Goal: Transaction & Acquisition: Purchase product/service

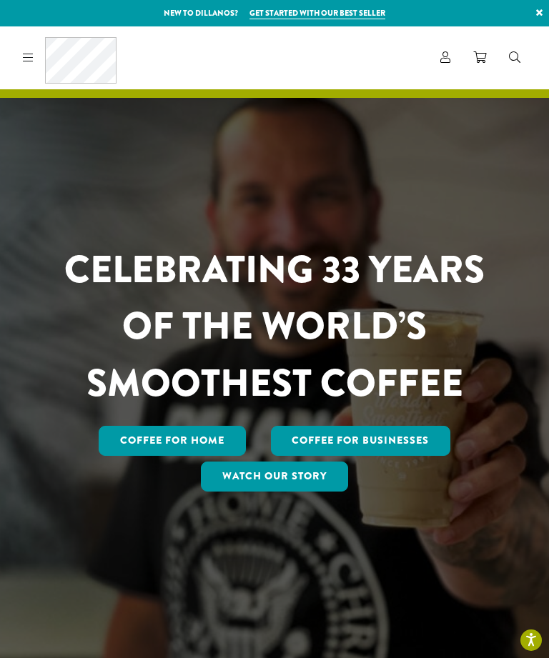
click at [449, 62] on icon at bounding box center [445, 56] width 10 height 11
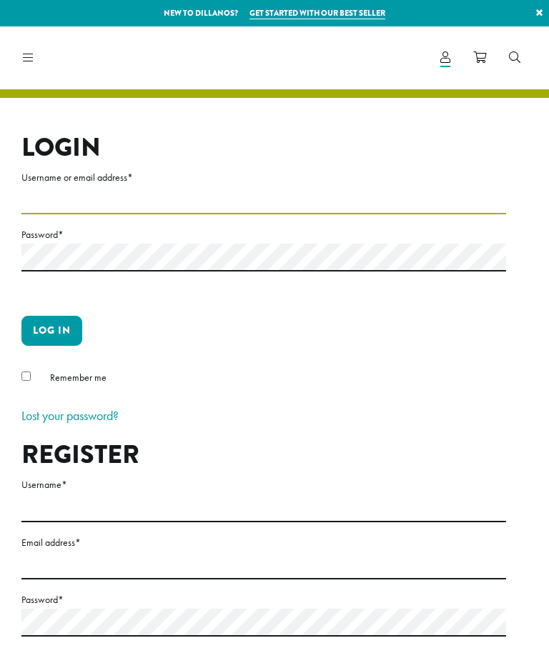
click at [277, 196] on input "Username or email address *" at bounding box center [263, 201] width 484 height 28
type input "**********"
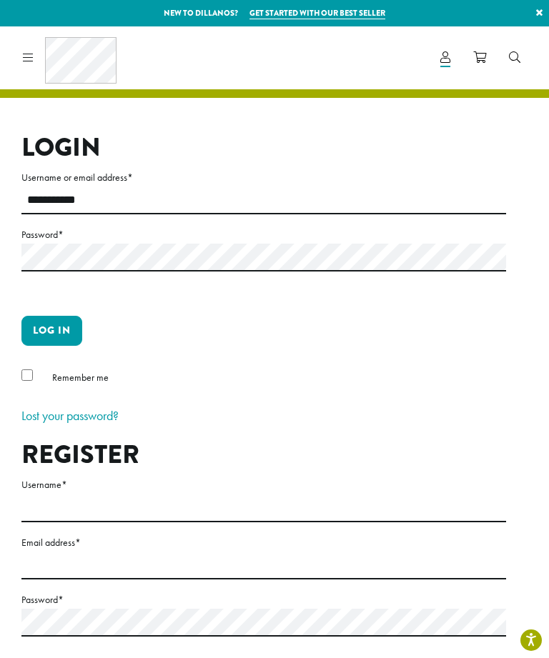
click at [61, 325] on button "Log in" at bounding box center [51, 331] width 61 height 30
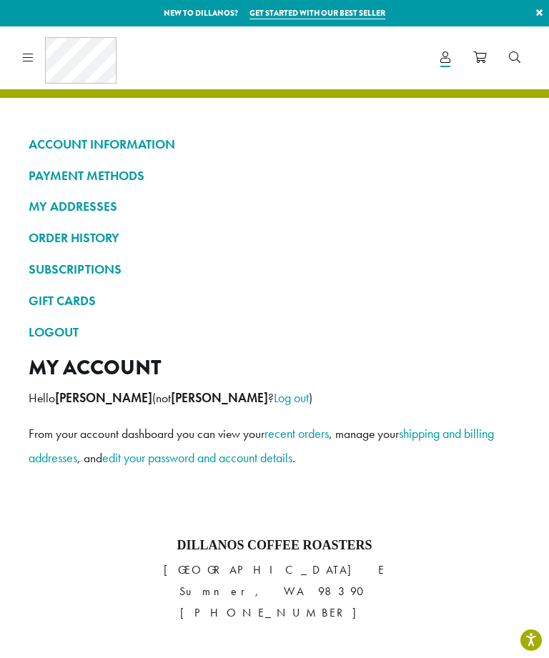
click at [26, 60] on icon at bounding box center [28, 56] width 11 height 11
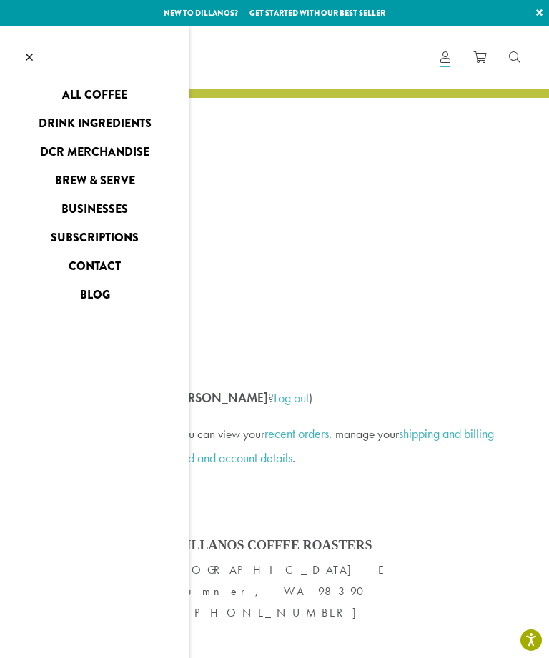
click at [30, 57] on icon at bounding box center [29, 56] width 7 height 11
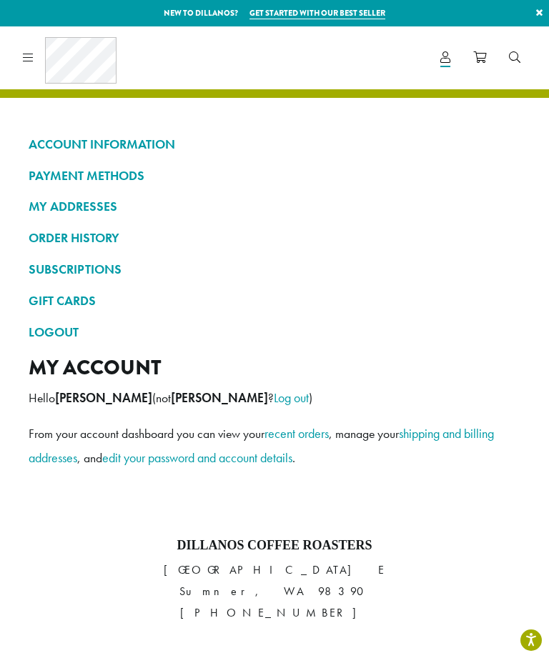
click at [104, 236] on link "ORDER HISTORY" at bounding box center [275, 238] width 492 height 24
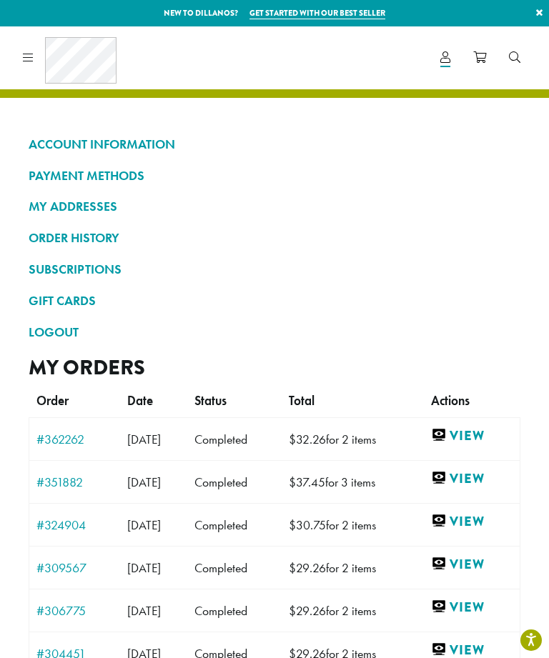
click at [493, 432] on link "View" at bounding box center [471, 436] width 81 height 18
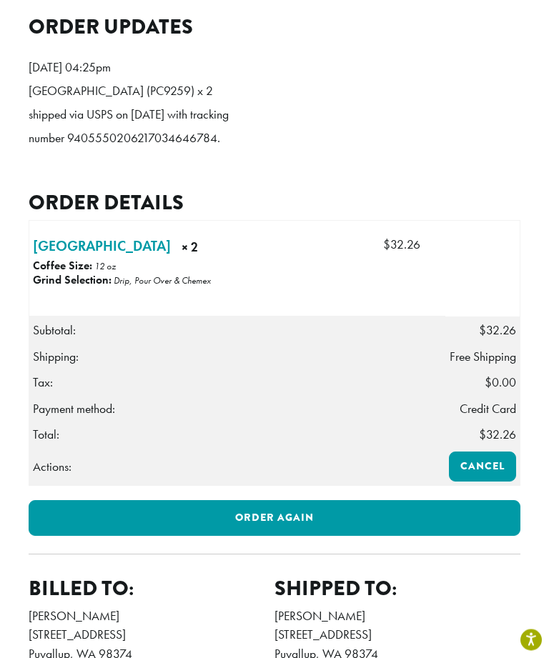
scroll to position [407, 0]
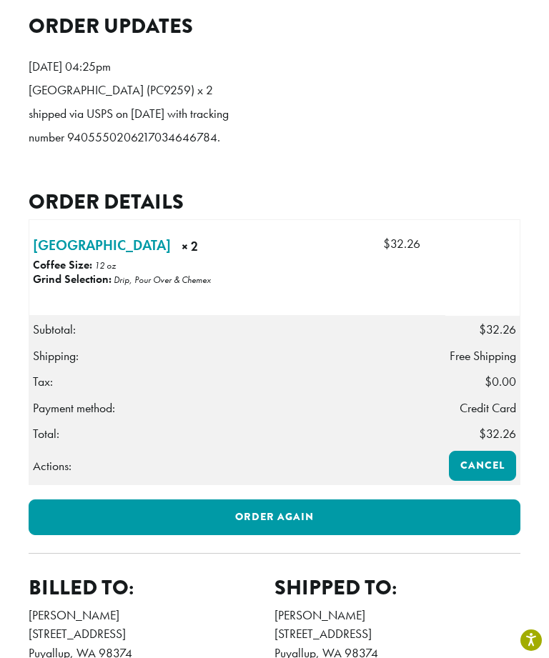
click at [304, 531] on link "Order again" at bounding box center [275, 518] width 492 height 36
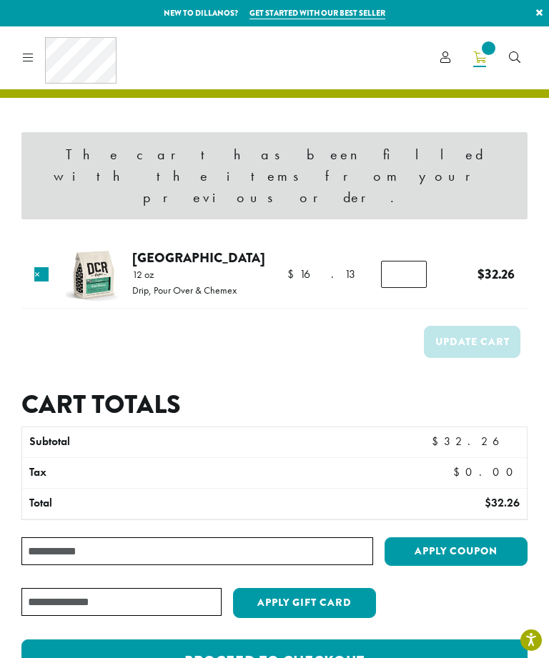
click at [34, 59] on div "Coffee All Coffees Best Sellers Blends Single Origins Dillanos Limited Organic …" at bounding box center [66, 57] width 99 height 46
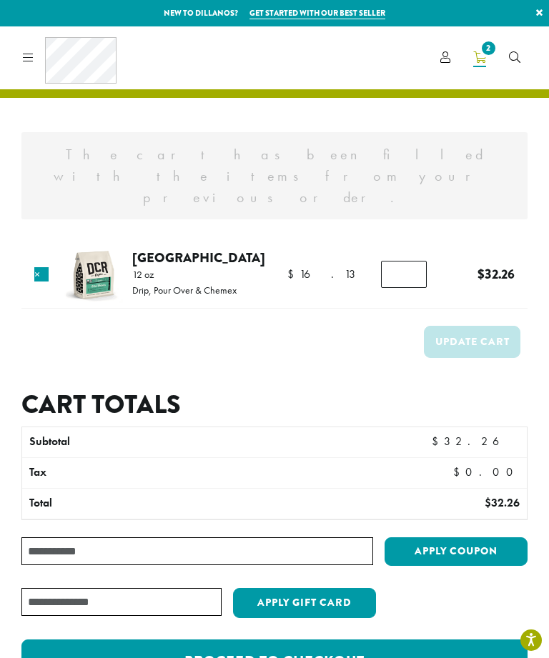
click at [36, 70] on div "Coffee All Coffees Best Sellers Blends Single Origins Dillanos Limited Organic …" at bounding box center [66, 57] width 99 height 46
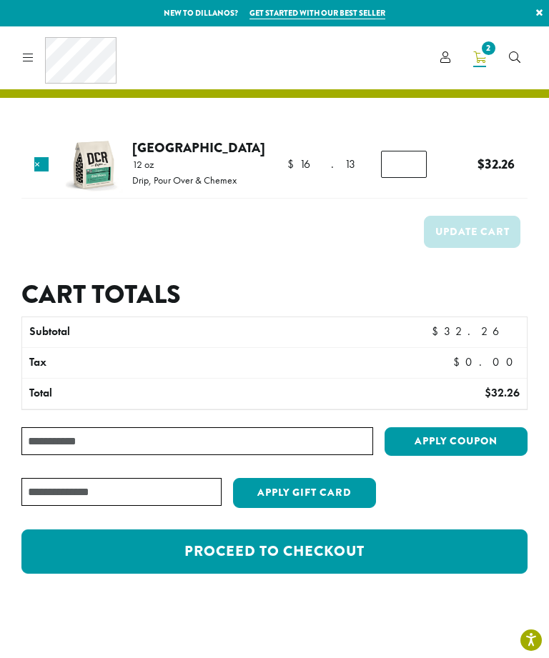
click at [29, 56] on icon at bounding box center [28, 56] width 11 height 11
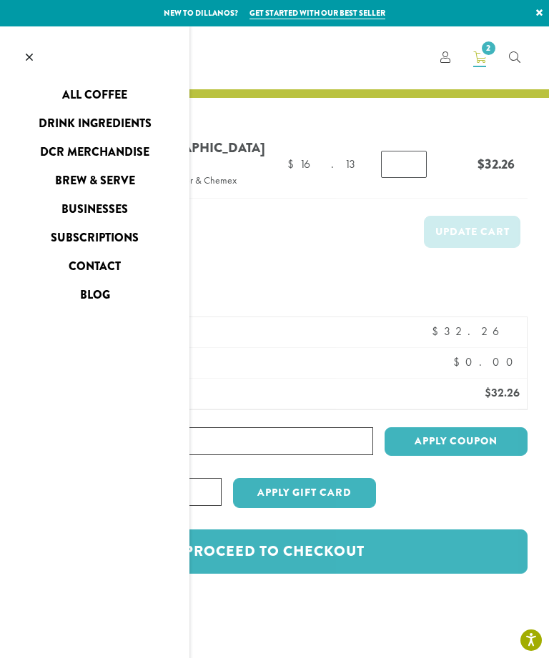
click at [77, 97] on link "All Coffee" at bounding box center [94, 95] width 189 height 23
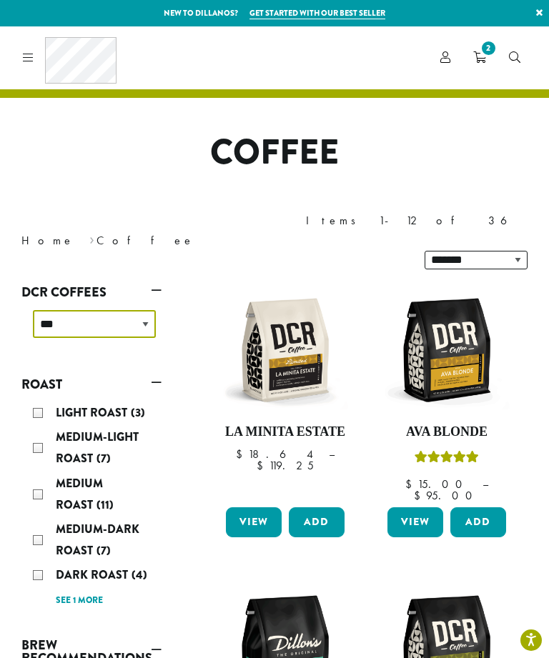
click at [57, 310] on select "**********" at bounding box center [94, 324] width 123 height 28
select select "**********"
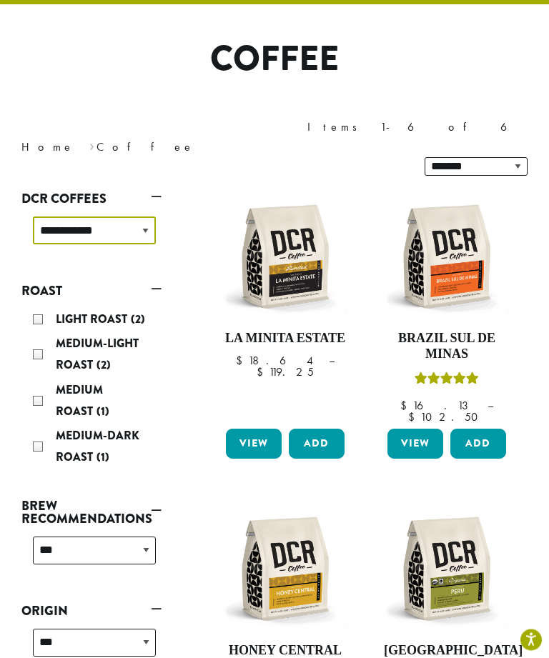
scroll to position [94, 0]
click at [279, 256] on img at bounding box center [285, 257] width 126 height 126
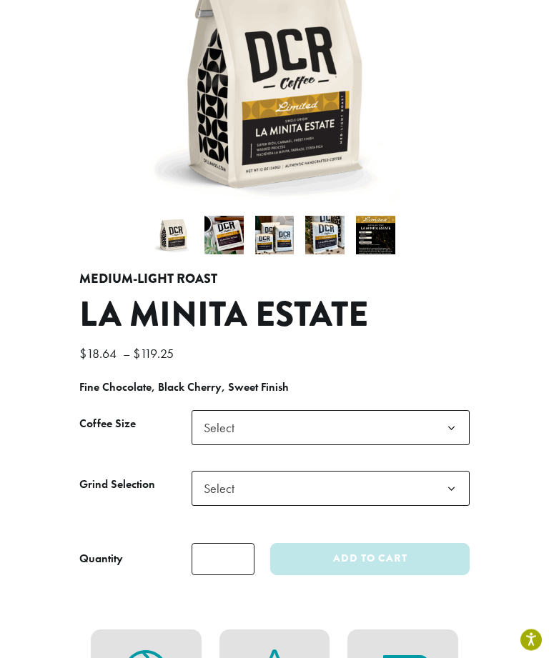
scroll to position [228, 0]
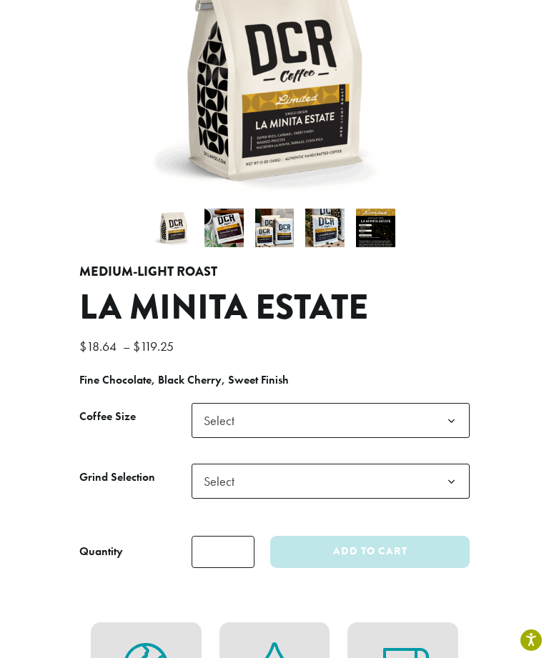
click at [220, 407] on span "Select" at bounding box center [223, 421] width 51 height 28
click at [227, 467] on span "Select" at bounding box center [223, 481] width 51 height 28
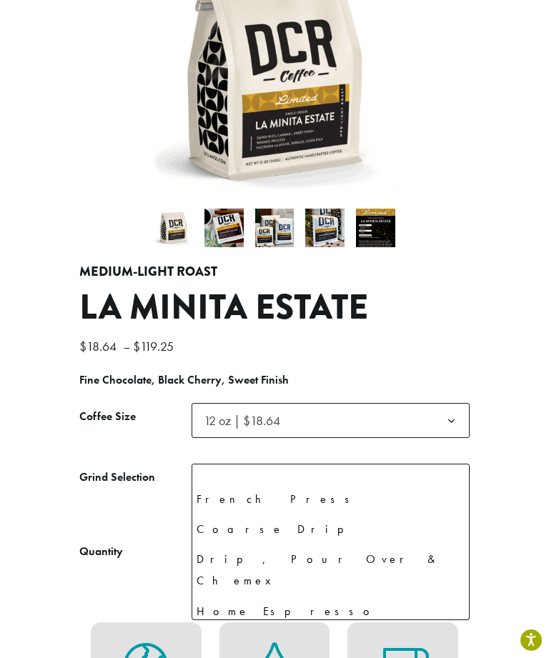
scroll to position [93, 0]
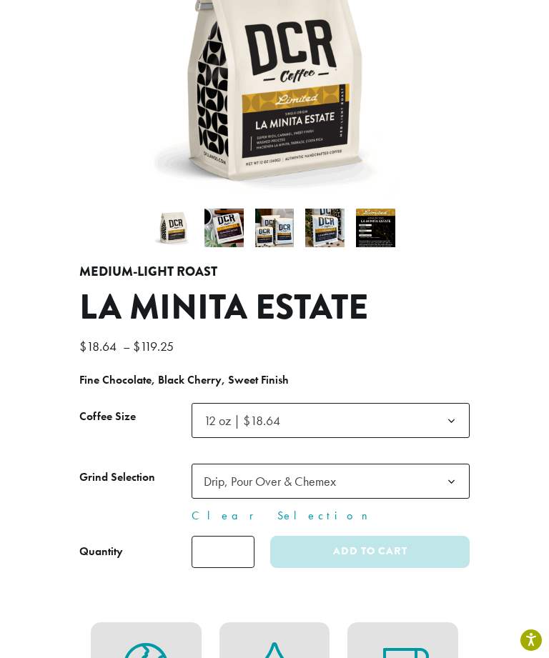
select select "*********"
select select "**********"
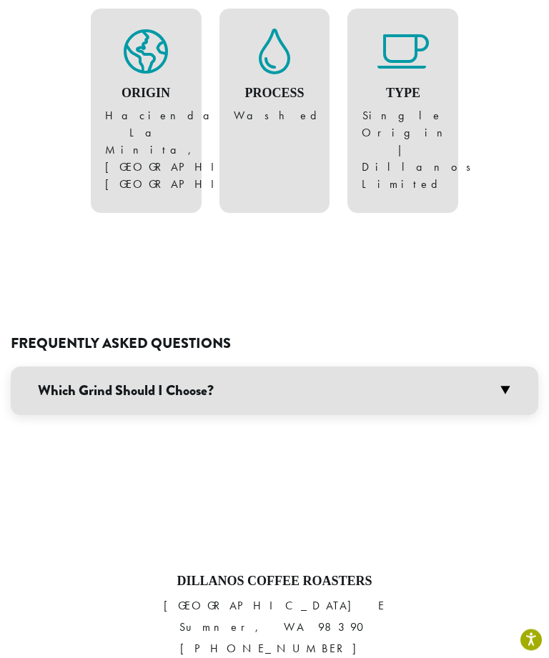
scroll to position [840, 0]
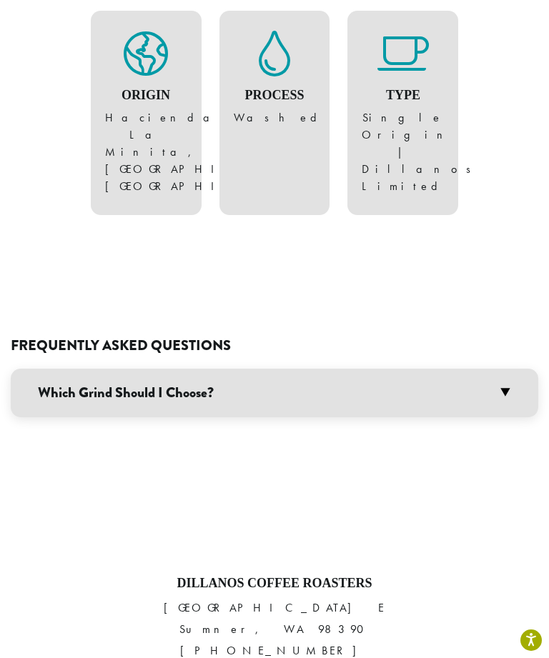
click at [94, 369] on h3 "Which Grind Should I Choose?" at bounding box center [274, 393] width 527 height 49
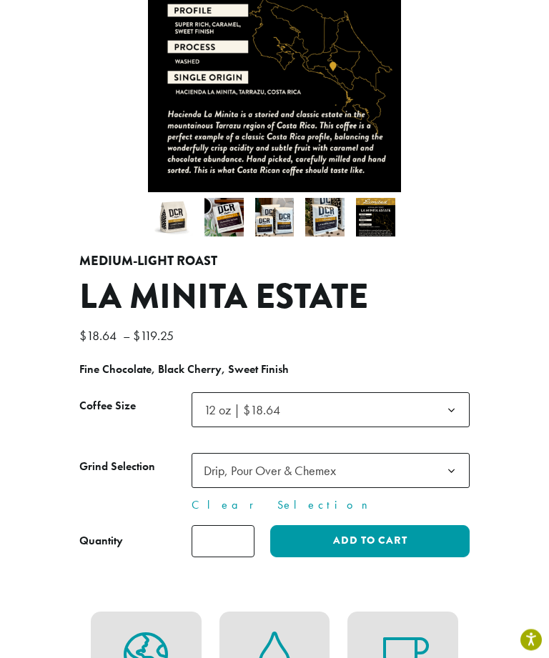
scroll to position [314, 0]
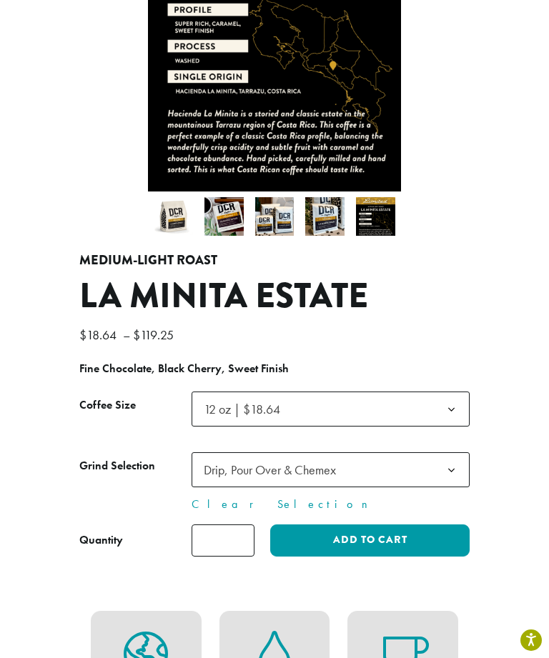
click at [442, 525] on button "Add to cart" at bounding box center [369, 541] width 199 height 32
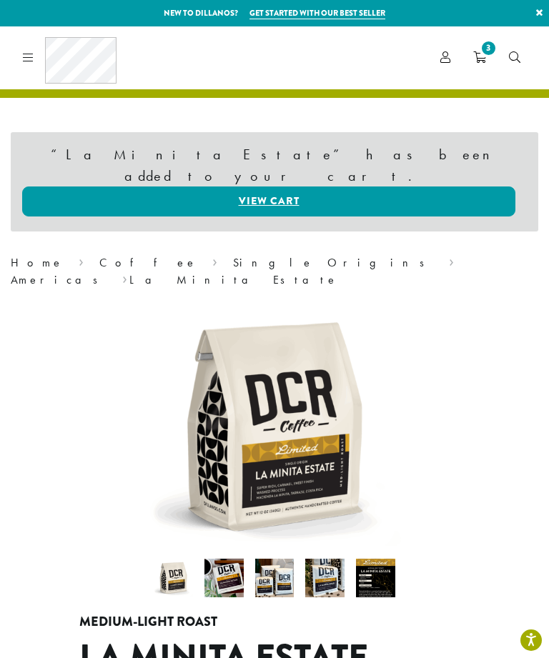
click at [284, 187] on link "View cart" at bounding box center [268, 202] width 493 height 30
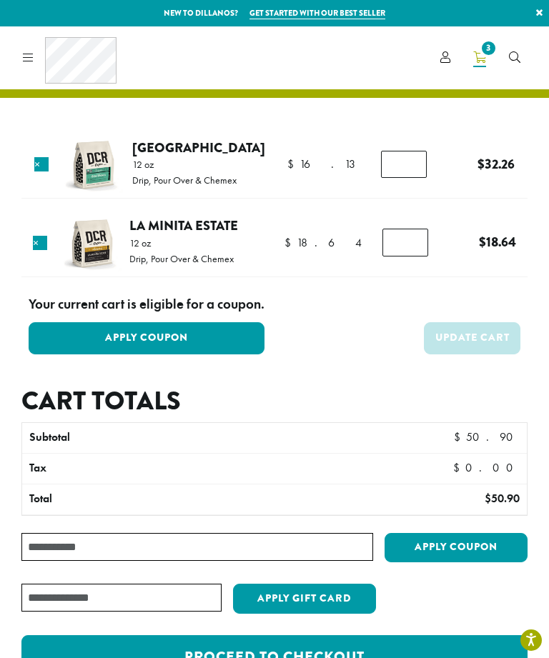
click at [100, 334] on button "Apply Coupon" at bounding box center [147, 338] width 236 height 32
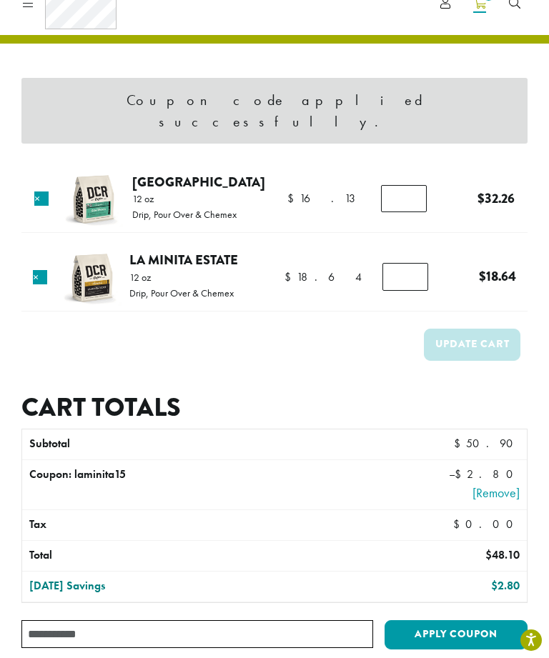
scroll to position [60, 0]
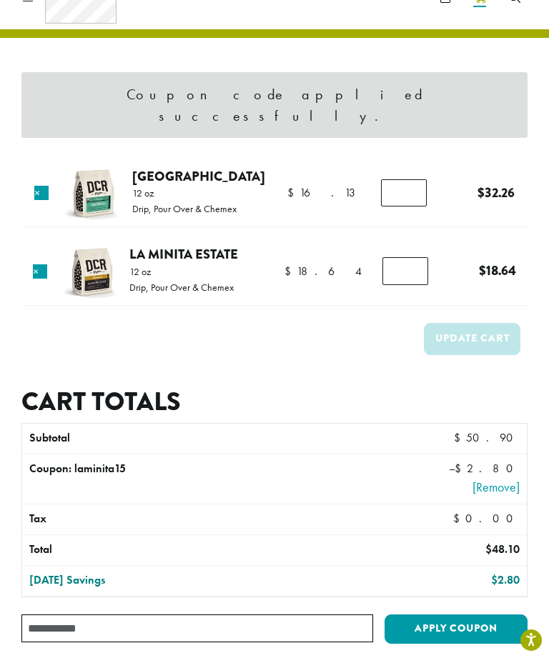
click at [406, 179] on input "*" at bounding box center [404, 192] width 46 height 27
type input "*"
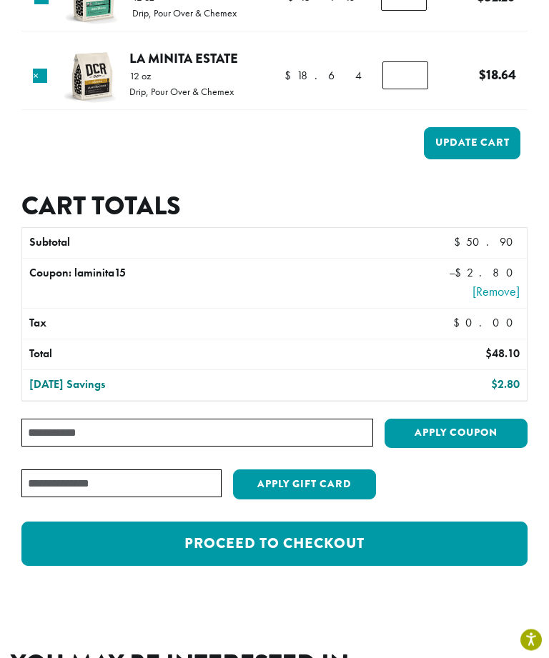
scroll to position [257, 0]
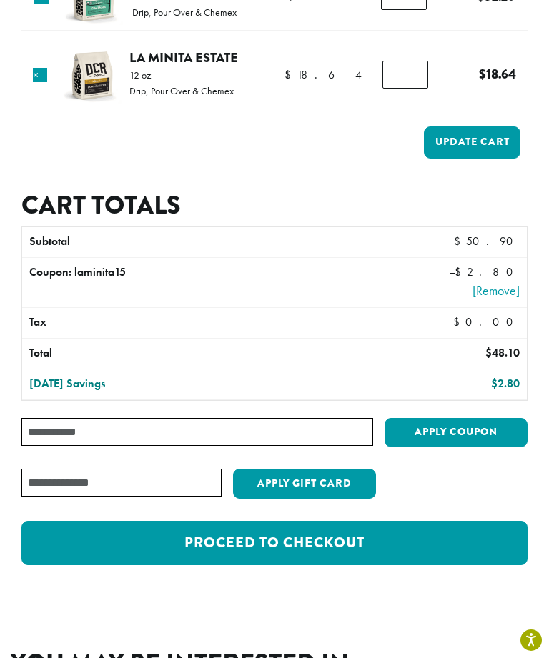
click at [417, 521] on link "Proceed to checkout" at bounding box center [274, 543] width 506 height 44
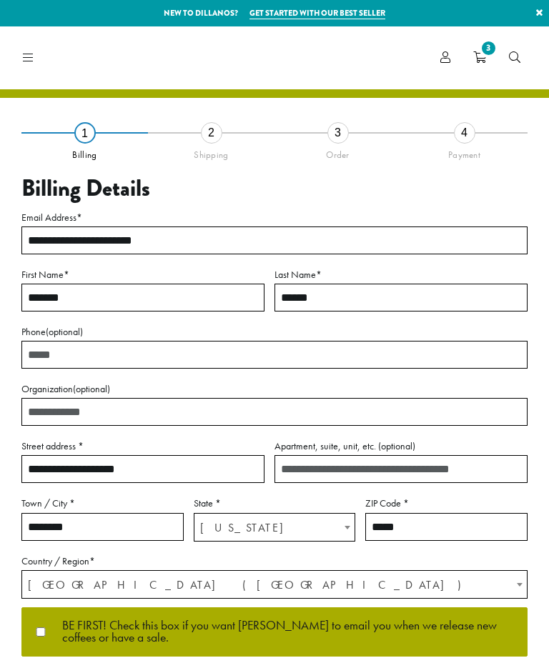
select select "**"
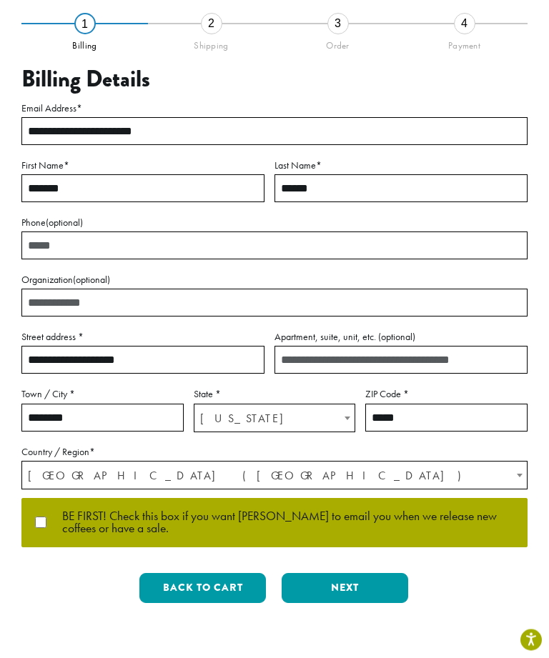
scroll to position [109, 0]
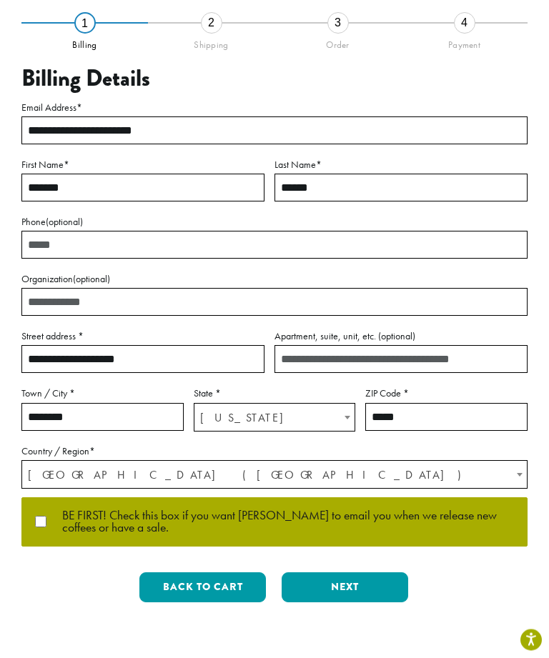
click at [384, 590] on button "Next" at bounding box center [345, 588] width 126 height 30
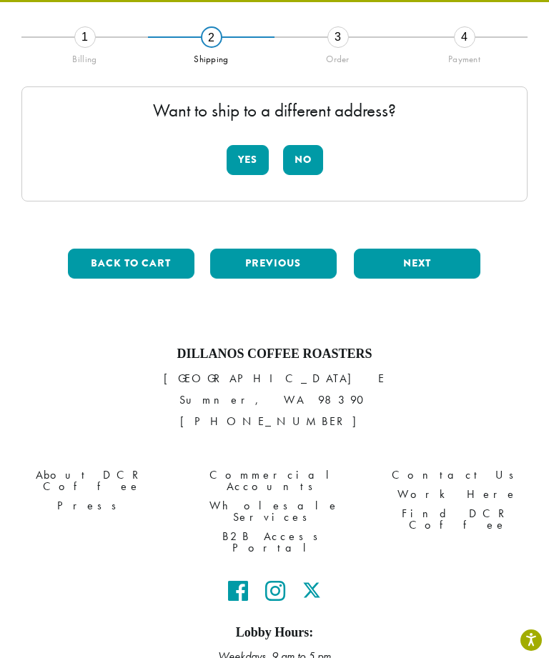
click at [309, 160] on button "No" at bounding box center [303, 160] width 40 height 30
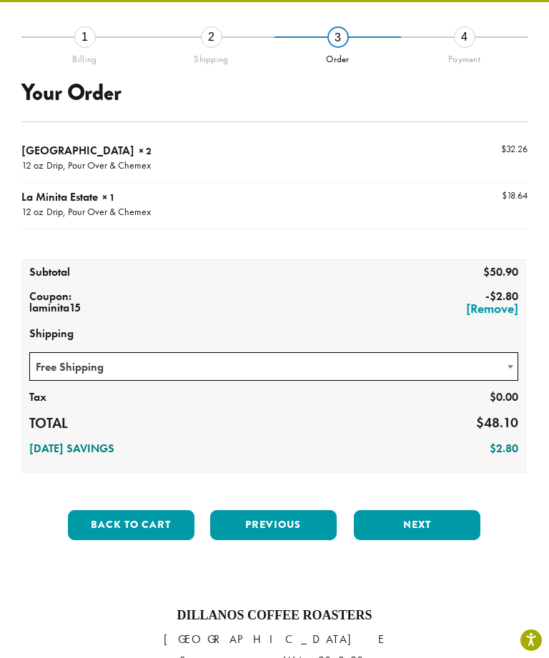
click at [449, 530] on button "Next" at bounding box center [417, 525] width 126 height 30
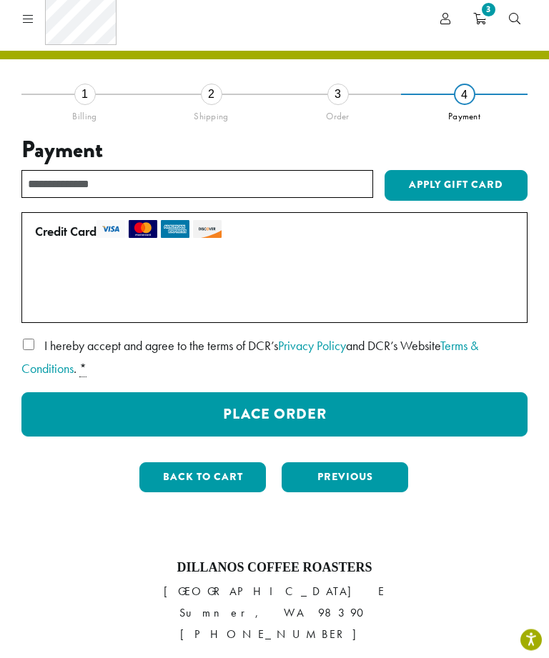
scroll to position [39, 0]
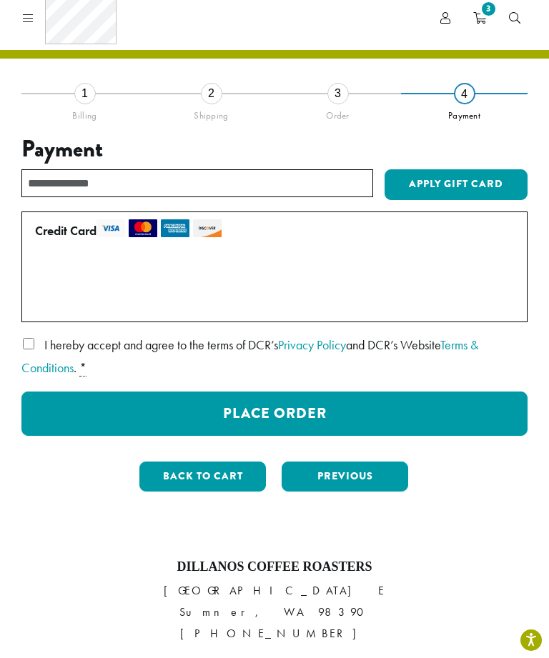
click at [462, 414] on button "Place Order" at bounding box center [274, 414] width 506 height 44
